Goal: Book appointment/travel/reservation

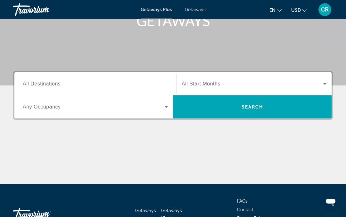
scroll to position [106, 0]
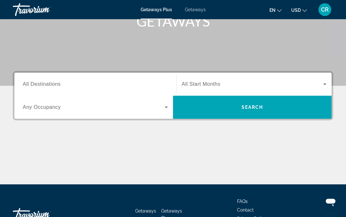
click at [168, 107] on icon "Search widget" at bounding box center [166, 107] width 8 height 8
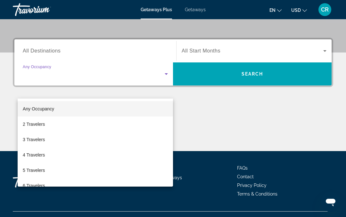
scroll to position [152, 0]
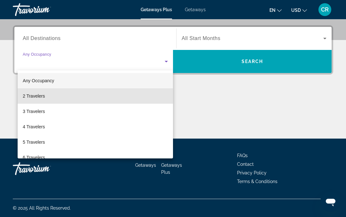
click at [45, 97] on span "2 Travelers" at bounding box center [34, 96] width 22 height 8
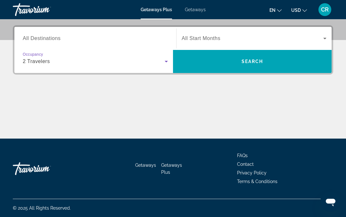
click at [57, 35] on input "Destination All Destinations" at bounding box center [95, 39] width 145 height 8
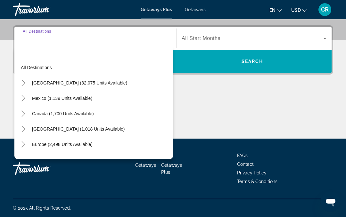
click at [110, 80] on span "Search widget" at bounding box center [79, 82] width 101 height 15
type input "**********"
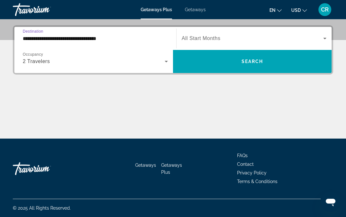
click at [228, 40] on span "Search widget" at bounding box center [252, 39] width 141 height 8
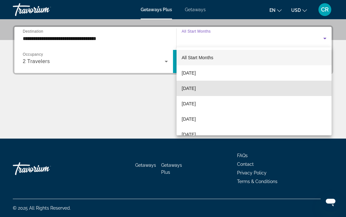
click at [214, 90] on mat-option "[DATE]" at bounding box center [253, 88] width 155 height 15
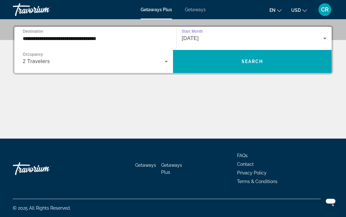
click at [198, 36] on span "[DATE]" at bounding box center [190, 38] width 17 height 5
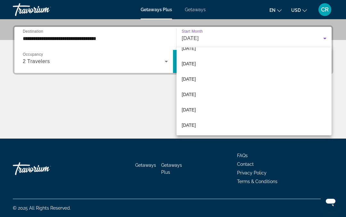
scroll to position [132, 0]
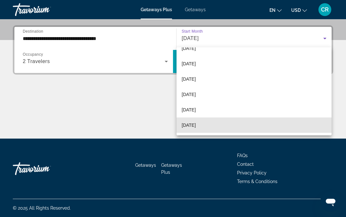
click at [215, 125] on mat-option "[DATE]" at bounding box center [253, 124] width 155 height 15
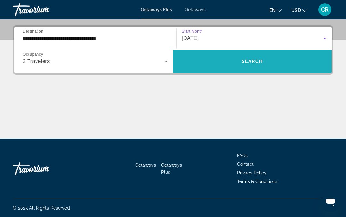
click at [261, 60] on span "Search" at bounding box center [252, 61] width 22 height 5
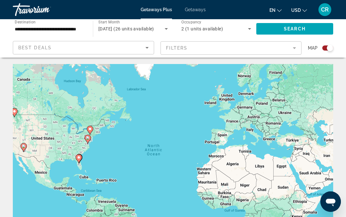
click at [296, 51] on mat-form-field "Filters" at bounding box center [230, 47] width 141 height 13
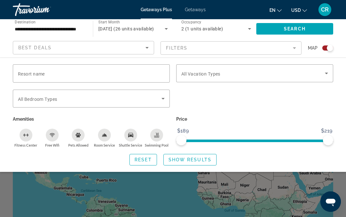
click at [149, 72] on input "Resort name" at bounding box center [91, 74] width 147 height 8
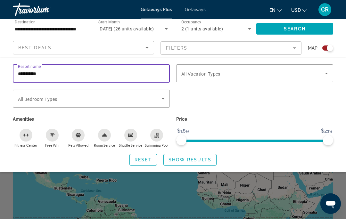
type input "**********"
click at [298, 29] on span "Search" at bounding box center [295, 28] width 22 height 5
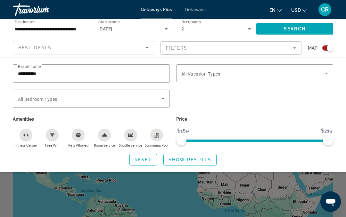
click at [202, 162] on span "Search widget" at bounding box center [190, 159] width 53 height 15
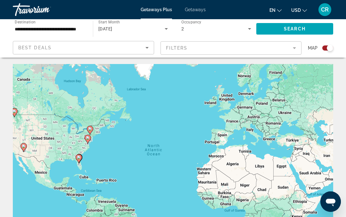
click at [301, 46] on mat-form-field "Filters" at bounding box center [230, 47] width 141 height 13
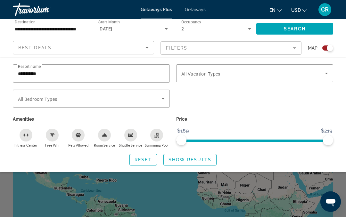
click at [35, 71] on input "**********" at bounding box center [91, 74] width 147 height 8
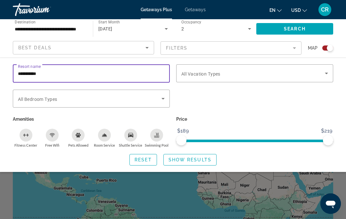
click at [29, 68] on span "Resort name" at bounding box center [29, 66] width 23 height 4
click at [29, 70] on input "**********" at bounding box center [91, 74] width 147 height 8
click at [29, 72] on input "**********" at bounding box center [91, 74] width 147 height 8
type input "*"
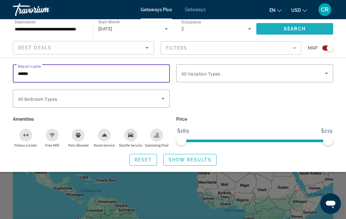
type input "******"
click at [310, 31] on span "Search widget" at bounding box center [294, 28] width 77 height 15
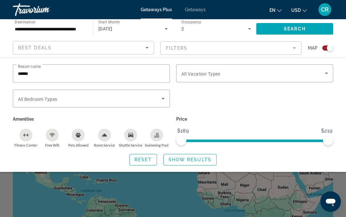
click at [191, 159] on span "Show Results" at bounding box center [189, 159] width 43 height 5
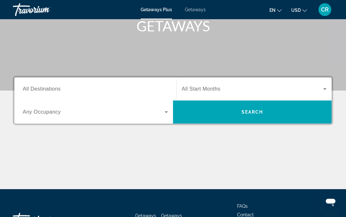
scroll to position [101, 0]
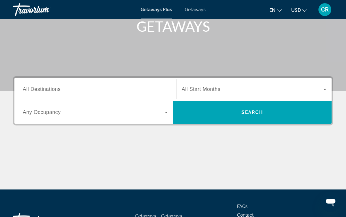
click at [59, 89] on span "All Destinations" at bounding box center [42, 88] width 38 height 5
click at [59, 89] on input "Destination All Destinations" at bounding box center [95, 90] width 145 height 8
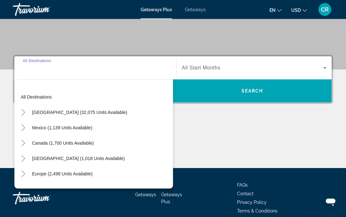
scroll to position [152, 0]
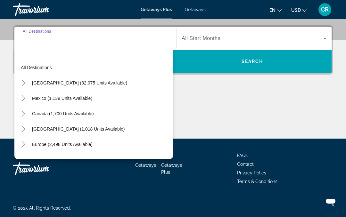
click at [26, 80] on icon "Toggle United States (32,075 units available)" at bounding box center [23, 83] width 6 height 6
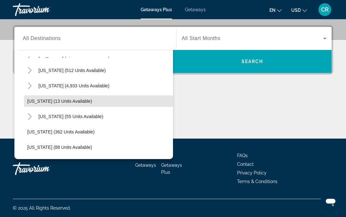
scroll to position [75, 0]
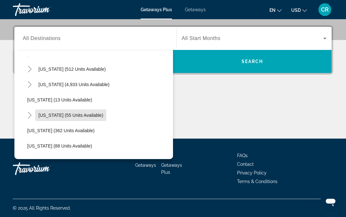
click at [82, 113] on span "[US_STATE] (55 units available)" at bounding box center [70, 115] width 65 height 5
type input "**********"
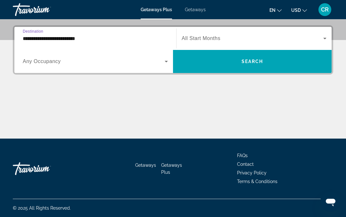
click at [249, 38] on span "Search widget" at bounding box center [252, 39] width 141 height 8
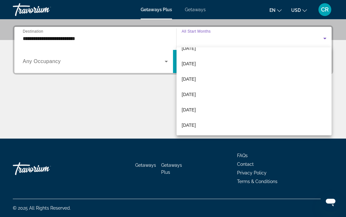
scroll to position [132, 0]
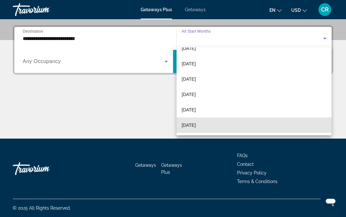
click at [196, 127] on span "[DATE]" at bounding box center [189, 125] width 14 height 8
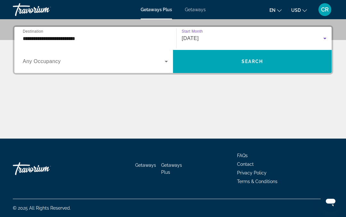
click at [169, 58] on icon "Search widget" at bounding box center [166, 62] width 8 height 8
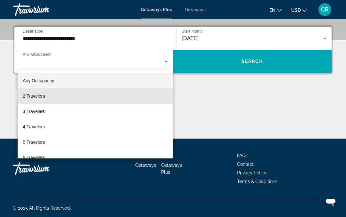
click at [46, 93] on mat-option "2 Travelers" at bounding box center [95, 95] width 155 height 15
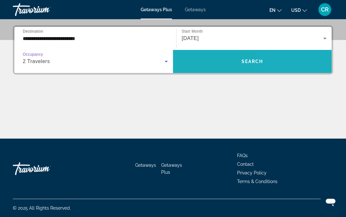
click at [270, 61] on span "Search widget" at bounding box center [252, 61] width 158 height 15
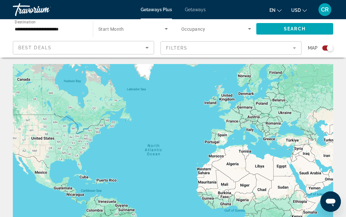
click at [167, 26] on icon "Search widget" at bounding box center [166, 29] width 8 height 8
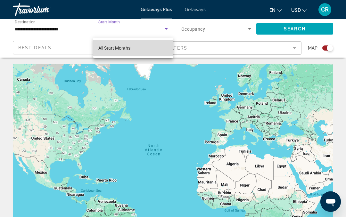
click at [150, 50] on mat-option "All Start Months" at bounding box center [133, 47] width 80 height 15
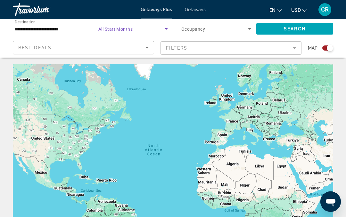
click at [253, 29] on icon "Search widget" at bounding box center [250, 29] width 8 height 8
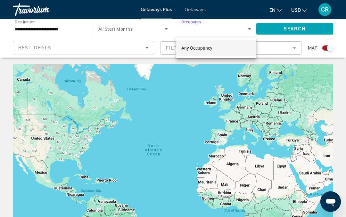
click at [243, 48] on mat-option "Any Occupancy" at bounding box center [216, 47] width 80 height 15
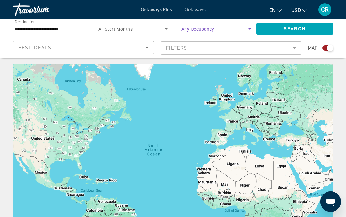
click at [73, 27] on input "**********" at bounding box center [50, 29] width 70 height 8
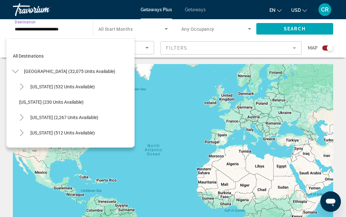
scroll to position [84, 0]
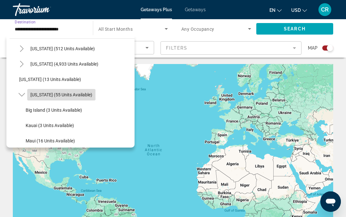
click at [73, 91] on span "Search widget" at bounding box center [61, 94] width 68 height 15
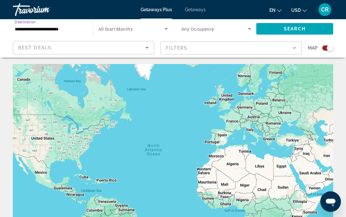
click at [315, 28] on span "Search widget" at bounding box center [294, 28] width 77 height 15
